Goal: Contribute content: Add original content to the website for others to see

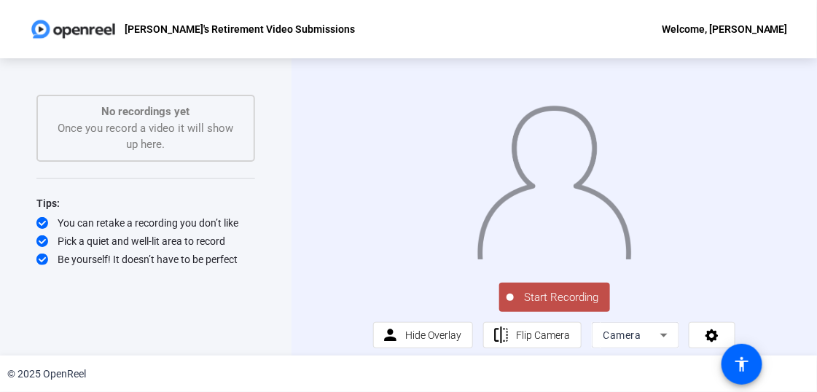
click at [553, 306] on span "Start Recording" at bounding box center [562, 297] width 96 height 17
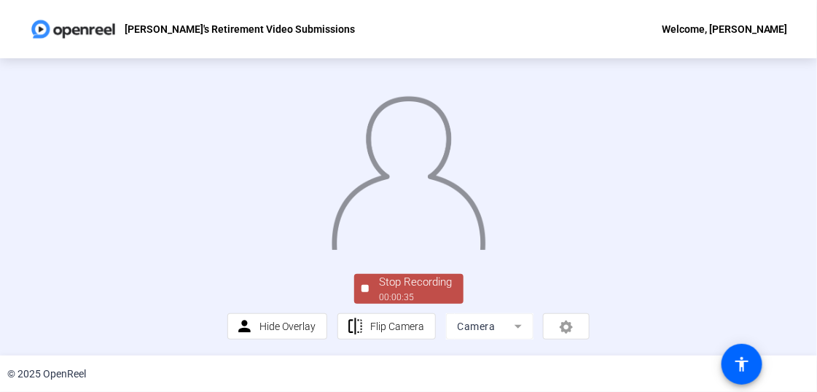
scroll to position [100, 0]
click at [403, 289] on div "Stop Recording" at bounding box center [416, 282] width 73 height 17
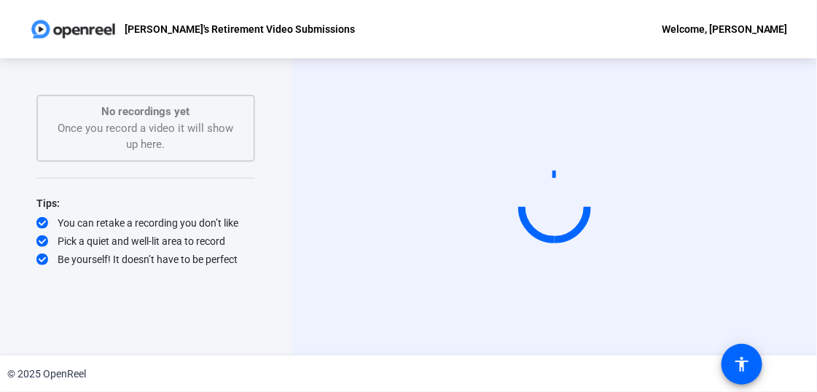
scroll to position [0, 0]
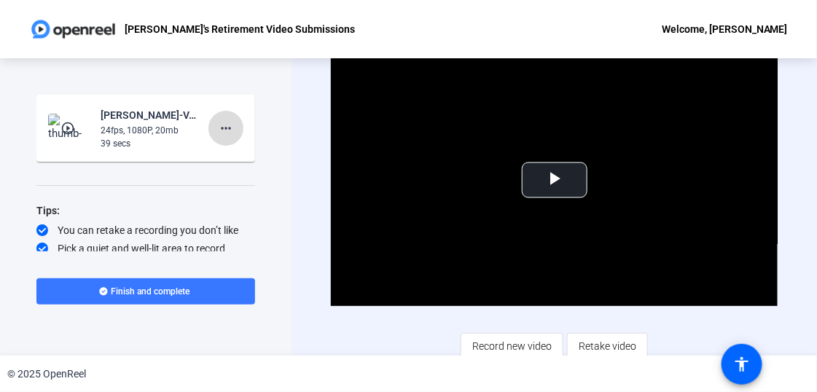
click at [219, 122] on mat-icon "more_horiz" at bounding box center [225, 128] width 17 height 17
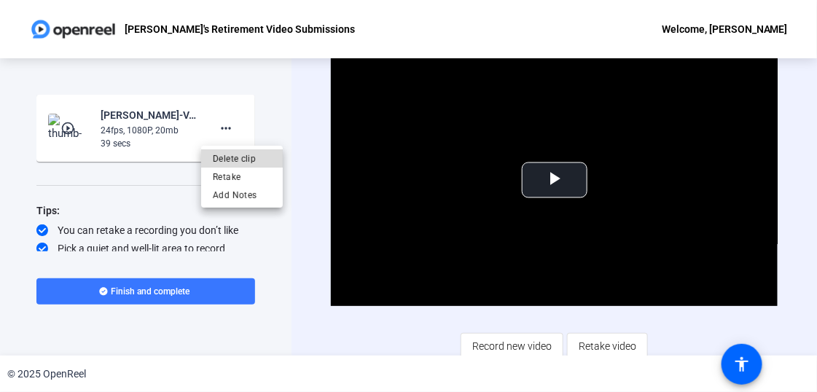
click at [228, 152] on span "Delete clip" at bounding box center [242, 157] width 58 height 17
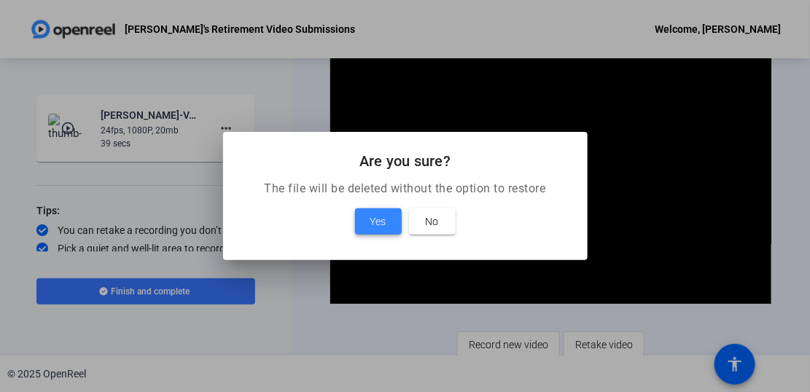
click at [364, 227] on span at bounding box center [378, 221] width 47 height 35
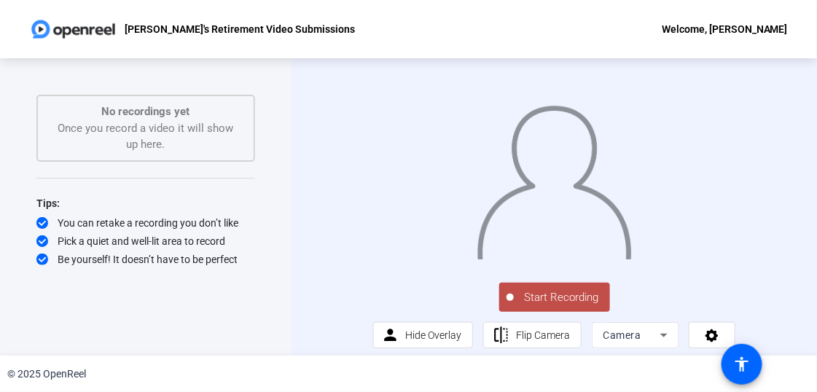
click at [563, 306] on span "Start Recording" at bounding box center [562, 297] width 96 height 17
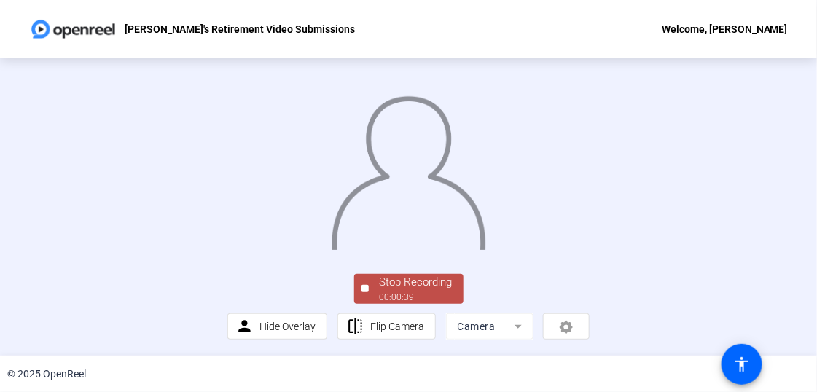
scroll to position [101, 0]
click at [369, 289] on span "Stop Recording 00:00:41" at bounding box center [416, 289] width 95 height 30
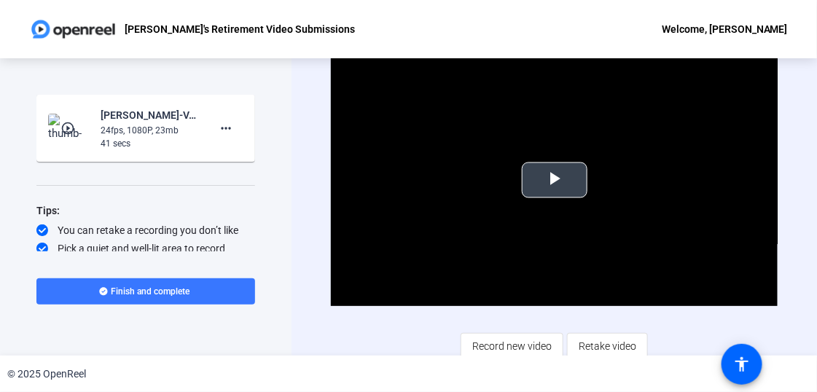
click at [555, 180] on span "Video Player" at bounding box center [555, 180] width 0 height 0
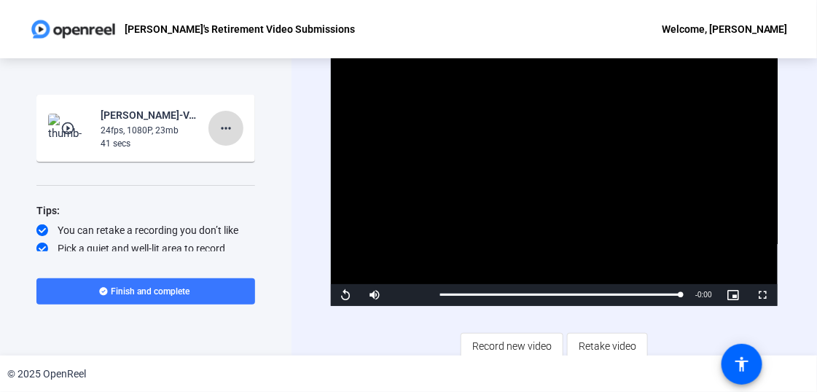
click at [223, 128] on mat-icon "more_horiz" at bounding box center [225, 128] width 17 height 17
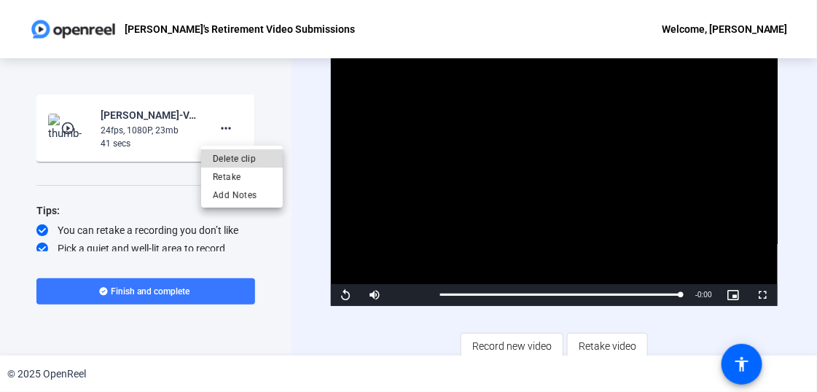
click at [235, 153] on span "Delete clip" at bounding box center [242, 157] width 58 height 17
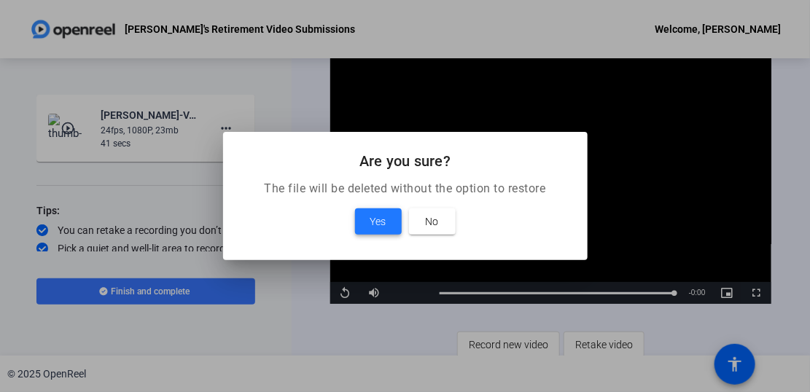
click at [380, 228] on span "Yes" at bounding box center [378, 221] width 16 height 17
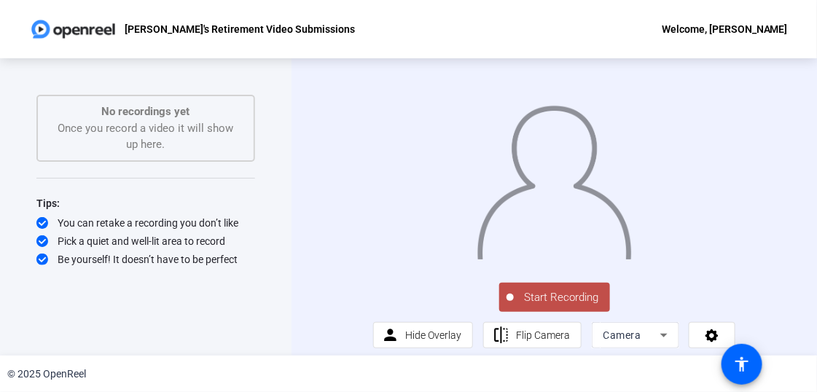
click at [551, 306] on span "Start Recording" at bounding box center [562, 297] width 96 height 17
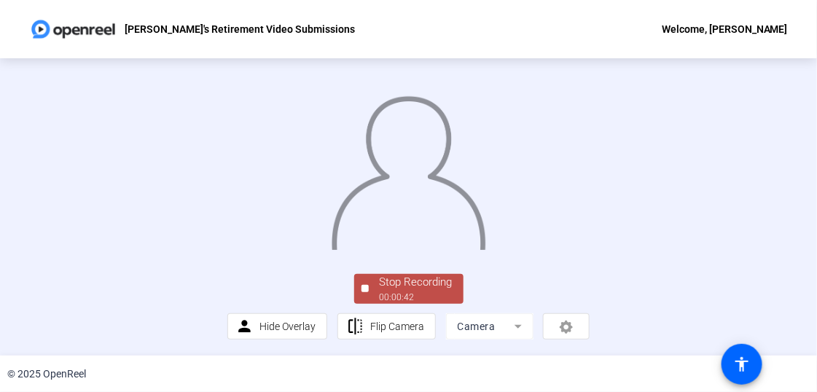
scroll to position [99, 0]
click at [390, 297] on div "00:00:44" at bounding box center [416, 297] width 73 height 13
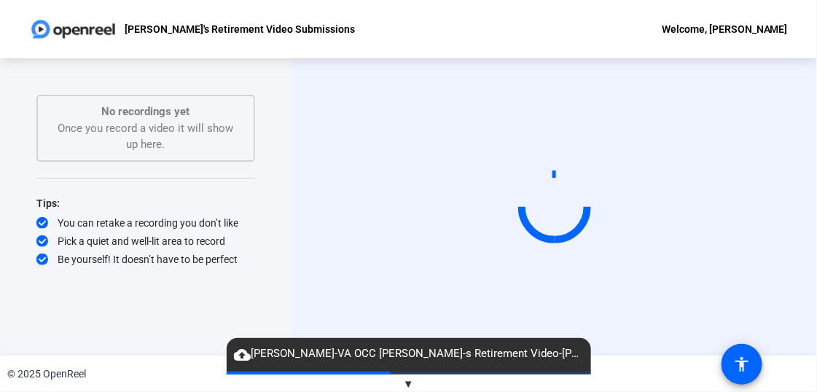
click at [445, 269] on video at bounding box center [554, 207] width 219 height 123
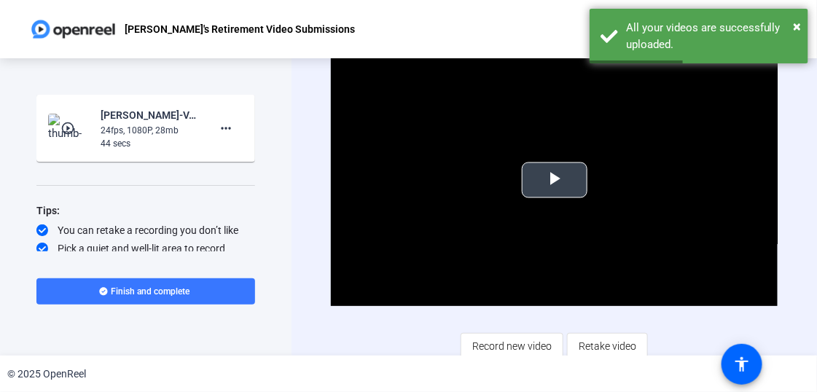
click at [555, 180] on span "Video Player" at bounding box center [555, 180] width 0 height 0
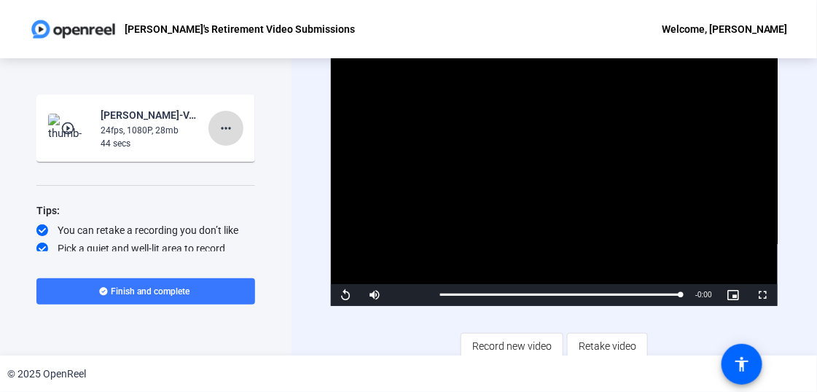
click at [222, 126] on mat-icon "more_horiz" at bounding box center [225, 128] width 17 height 17
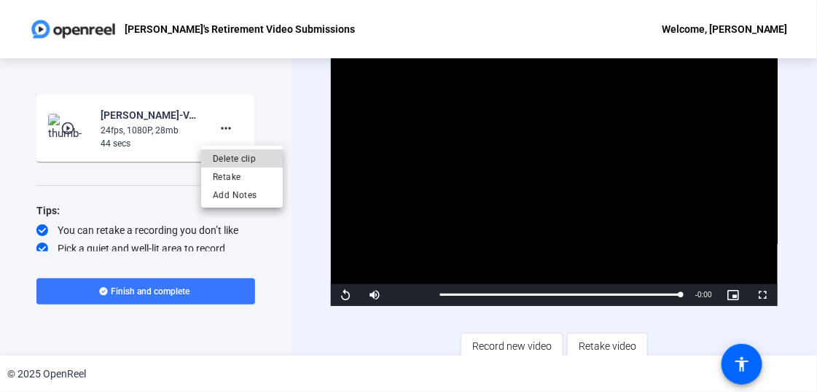
click at [233, 161] on span "Delete clip" at bounding box center [242, 157] width 58 height 17
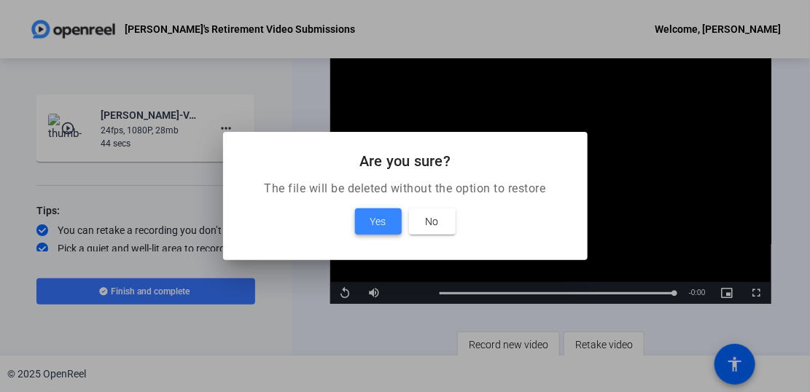
click at [388, 219] on span at bounding box center [378, 221] width 47 height 35
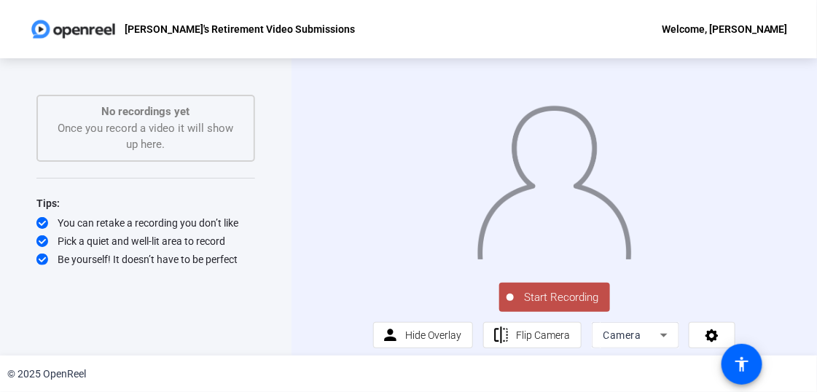
click at [575, 306] on span "Start Recording" at bounding box center [562, 297] width 96 height 17
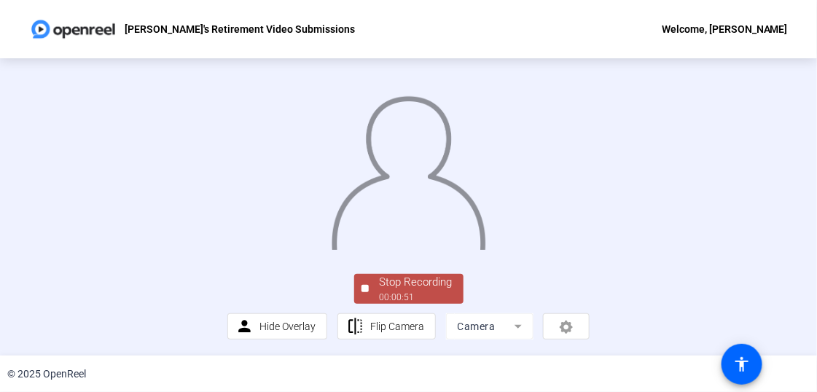
scroll to position [99, 0]
click at [380, 298] on div "00:00:52" at bounding box center [416, 297] width 73 height 13
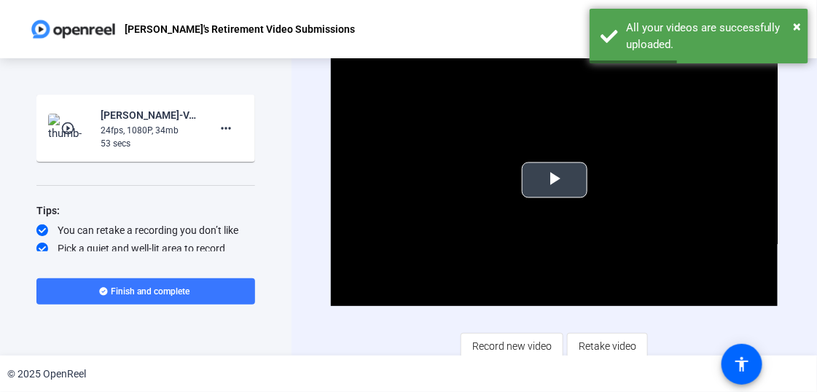
click at [555, 180] on span "Video Player" at bounding box center [555, 180] width 0 height 0
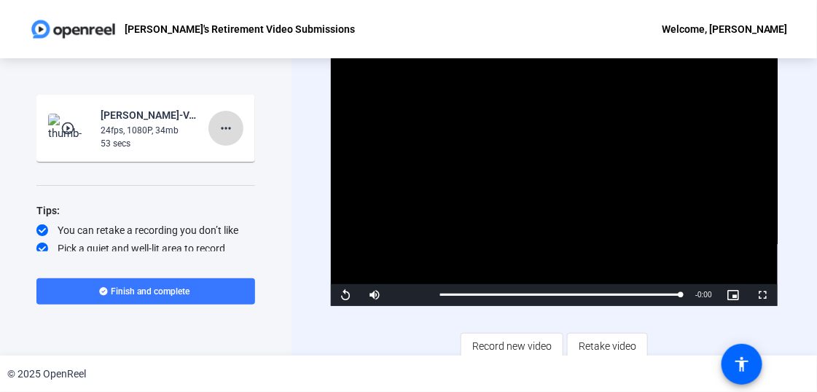
click at [217, 130] on mat-icon "more_horiz" at bounding box center [225, 128] width 17 height 17
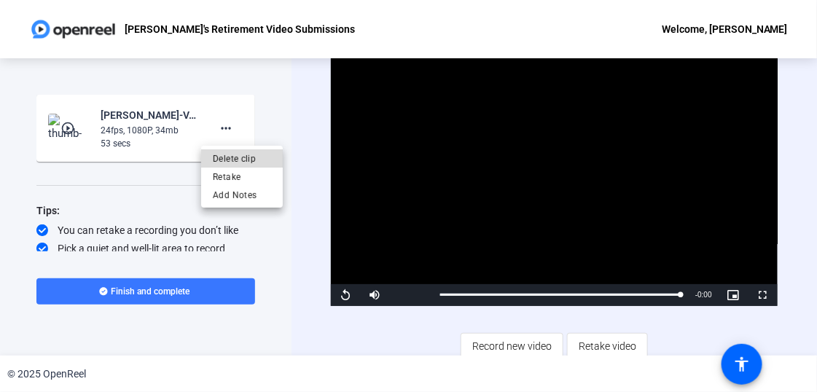
click at [230, 156] on span "Delete clip" at bounding box center [242, 157] width 58 height 17
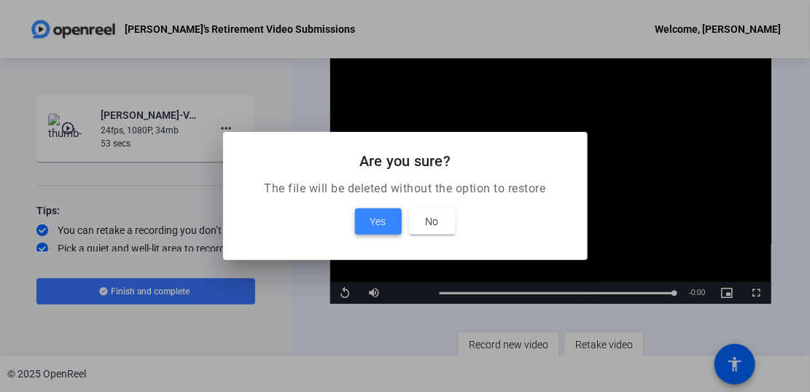
click at [376, 222] on span "Yes" at bounding box center [378, 221] width 16 height 17
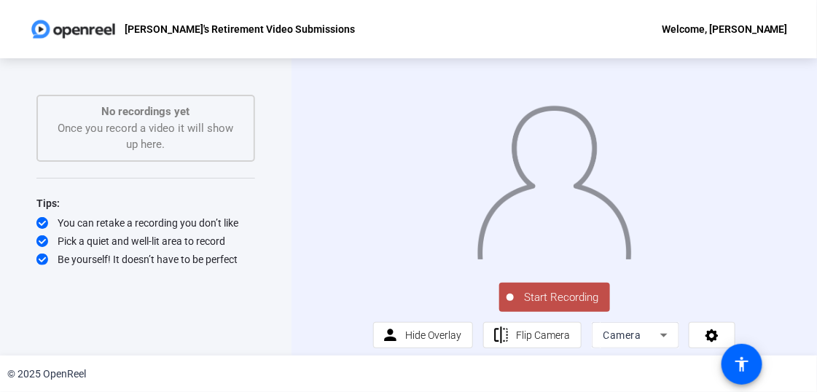
click at [543, 306] on span "Start Recording" at bounding box center [562, 297] width 96 height 17
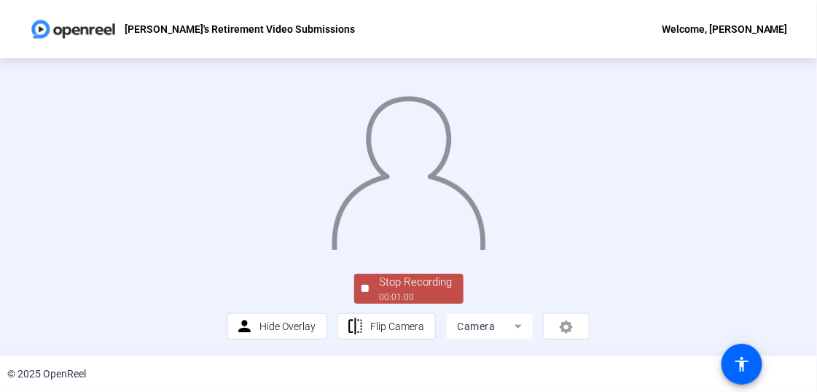
scroll to position [75, 0]
click at [418, 291] on div "Stop Recording" at bounding box center [416, 282] width 73 height 17
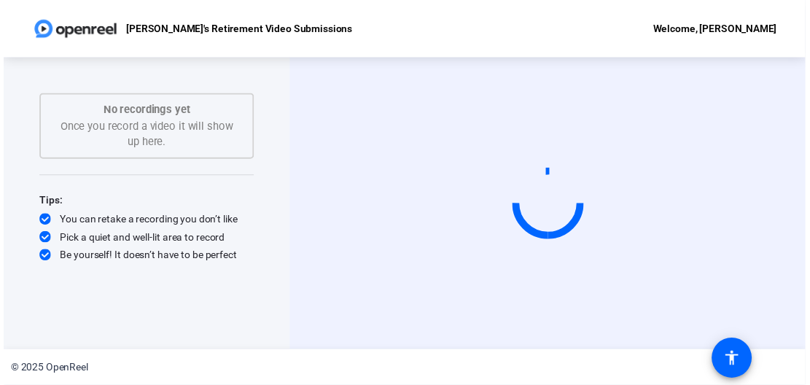
scroll to position [0, 0]
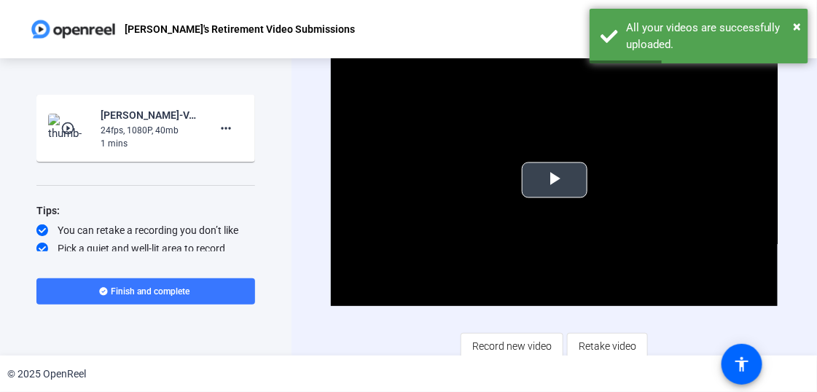
click at [555, 180] on span "Video Player" at bounding box center [555, 180] width 0 height 0
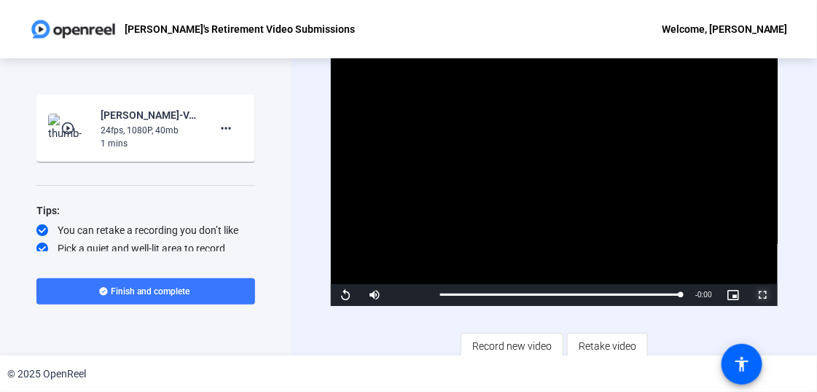
click at [760, 295] on span "Video Player" at bounding box center [763, 295] width 29 height 0
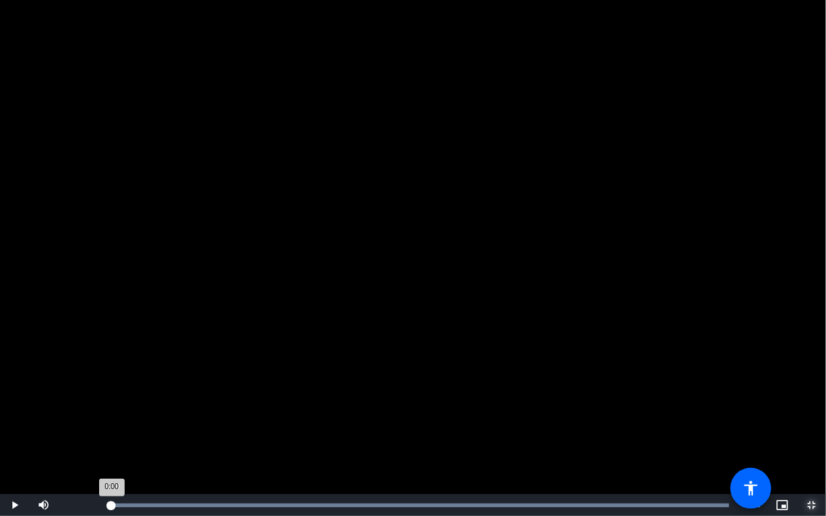
click at [111, 391] on div "Loaded : 100.00% 0:00 0:00" at bounding box center [419, 505] width 634 height 22
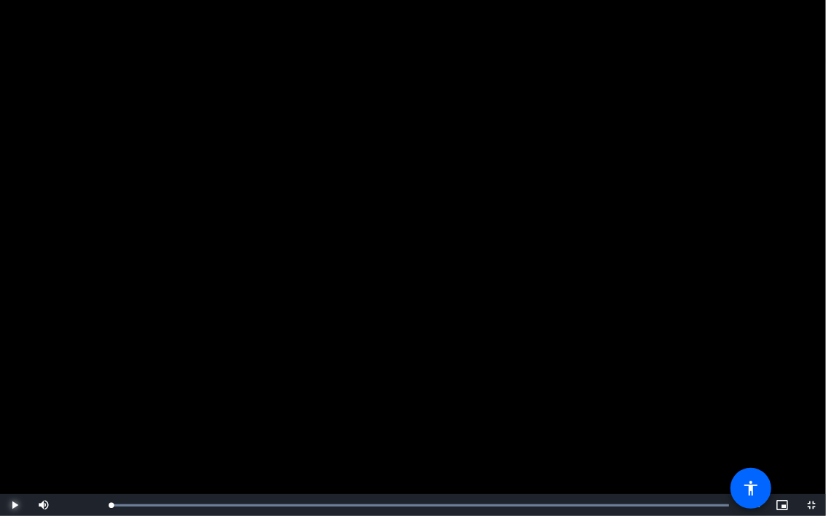
click at [17, 391] on span "Video Player" at bounding box center [14, 505] width 29 height 0
click at [814, 391] on span "Video Player" at bounding box center [811, 505] width 29 height 0
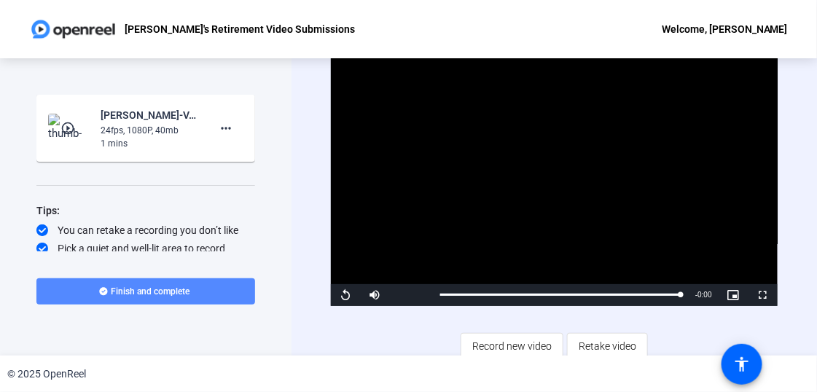
click at [133, 302] on span at bounding box center [145, 291] width 219 height 35
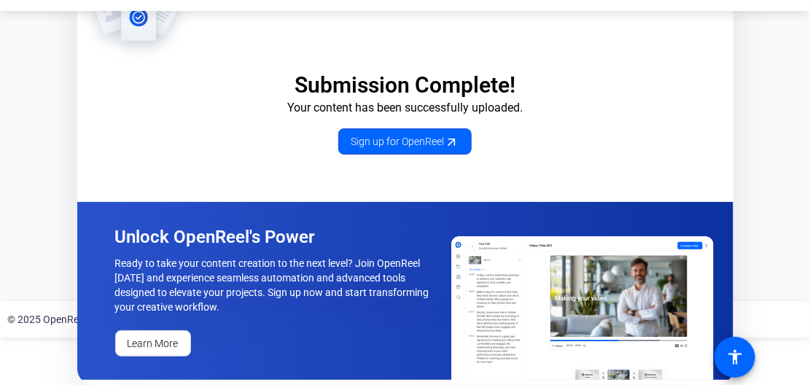
scroll to position [51, 0]
